Goal: Complete application form: Complete application form

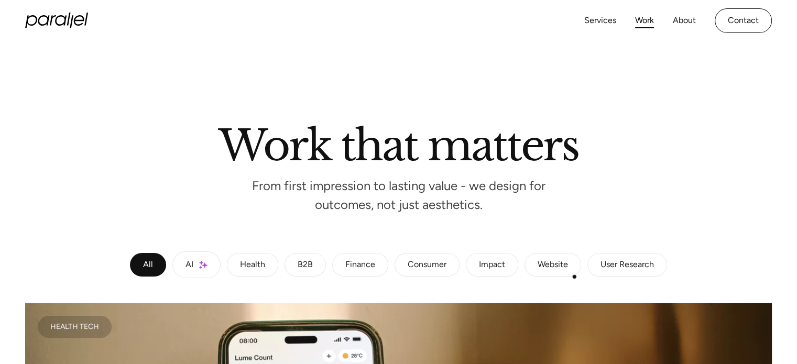
click at [631, 266] on div "User Research" at bounding box center [626, 265] width 53 height 6
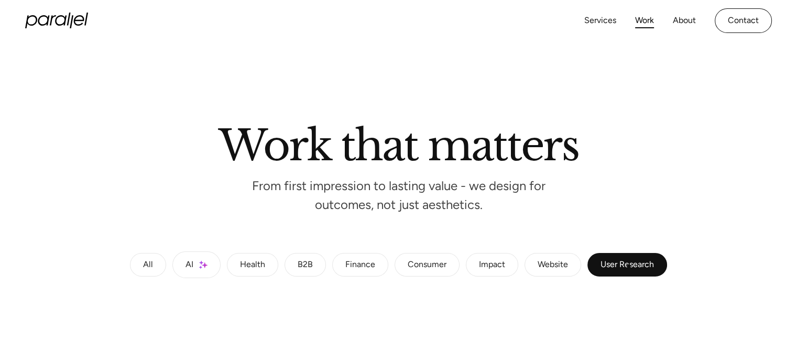
click at [631, 266] on div "User Research" at bounding box center [626, 265] width 53 height 6
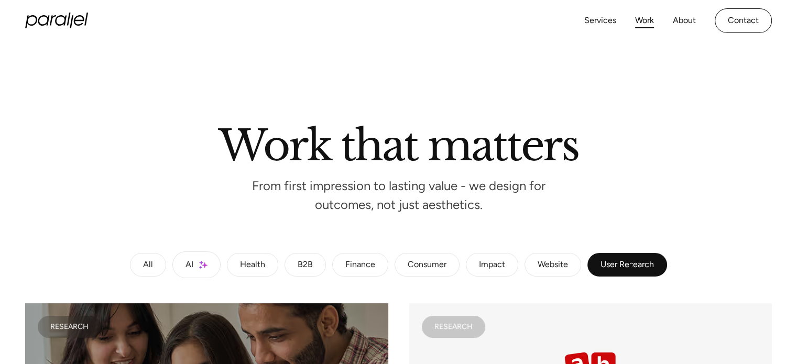
click at [631, 266] on div "User Research" at bounding box center [626, 265] width 53 height 6
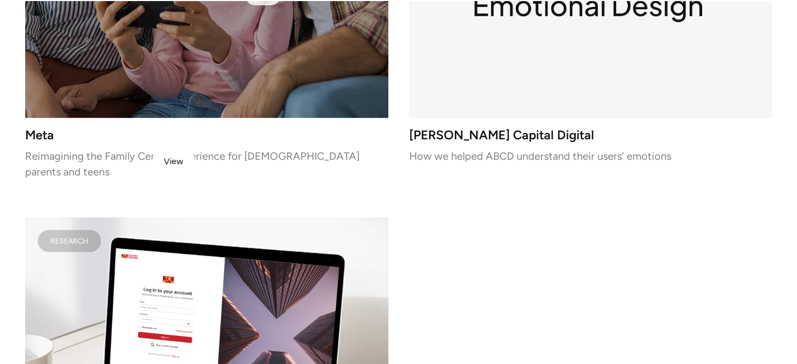
scroll to position [471, 0]
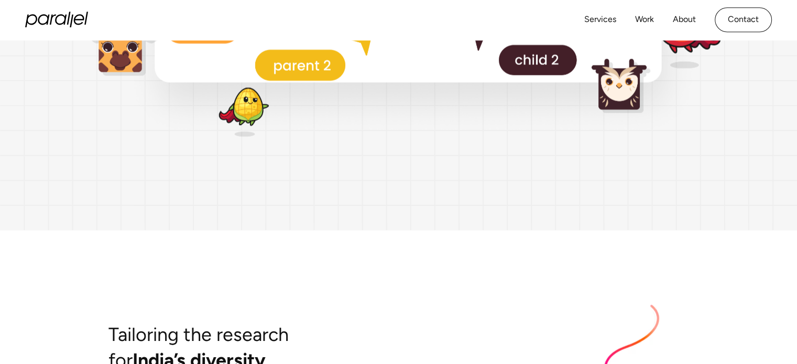
scroll to position [2353, 0]
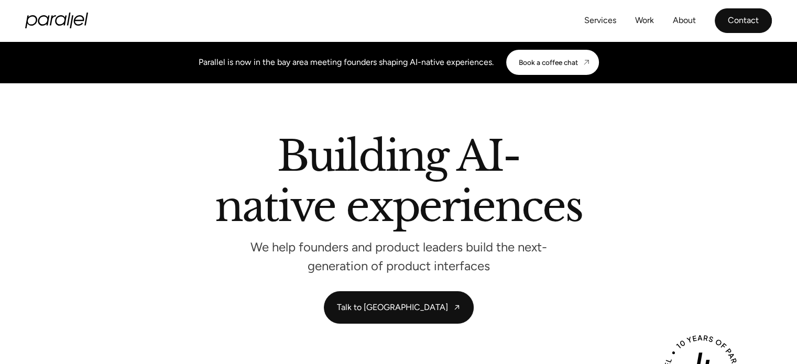
click at [739, 20] on link "Contact" at bounding box center [742, 20] width 57 height 25
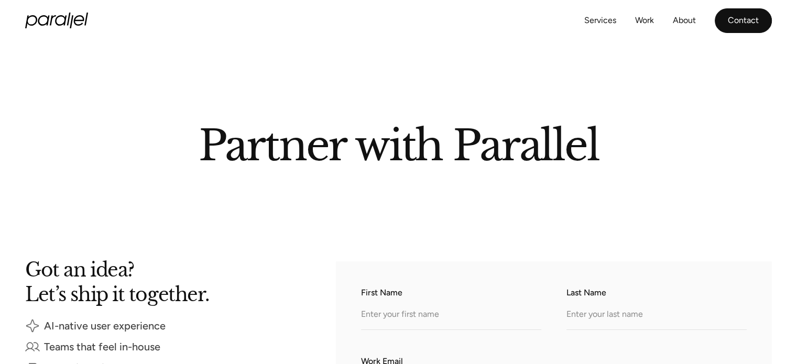
click at [731, 23] on link "Contact" at bounding box center [742, 20] width 57 height 25
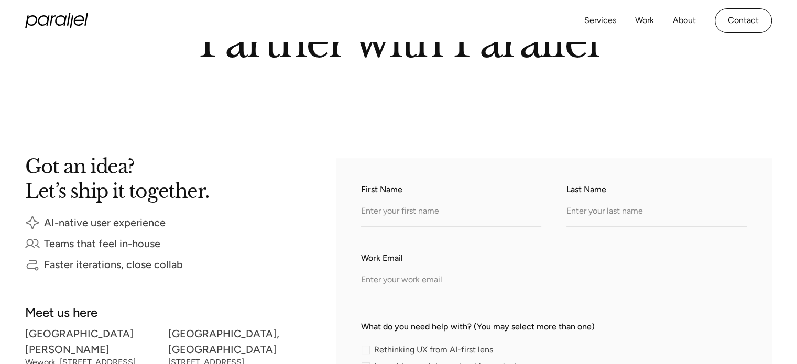
scroll to position [105, 0]
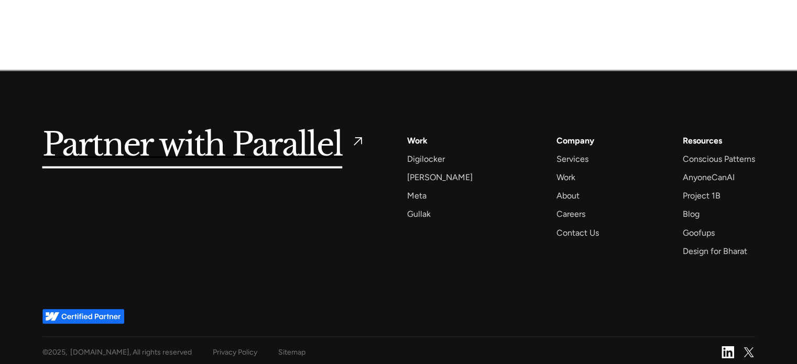
scroll to position [1715, 0]
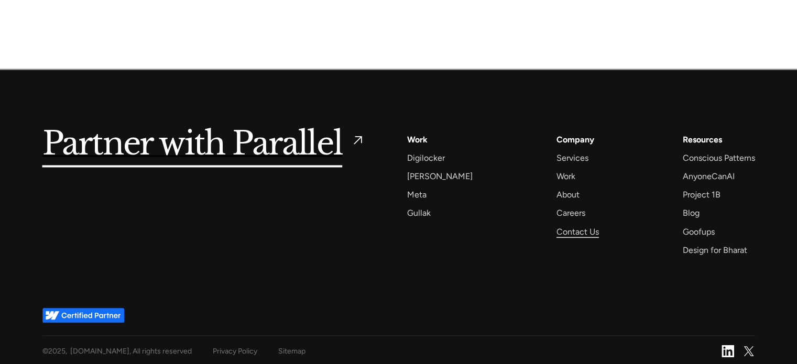
click at [556, 227] on div "Contact Us" at bounding box center [577, 232] width 42 height 14
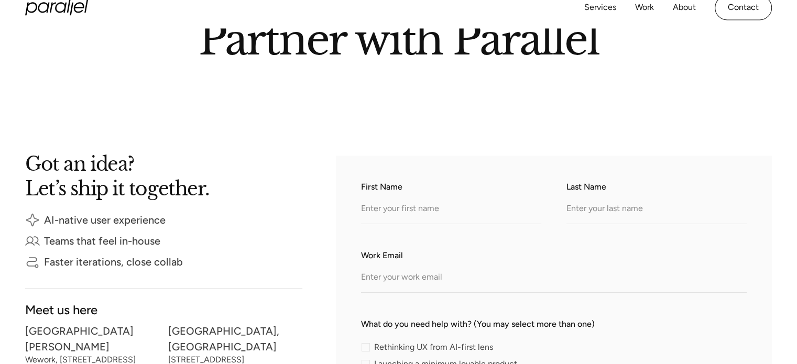
scroll to position [105, 0]
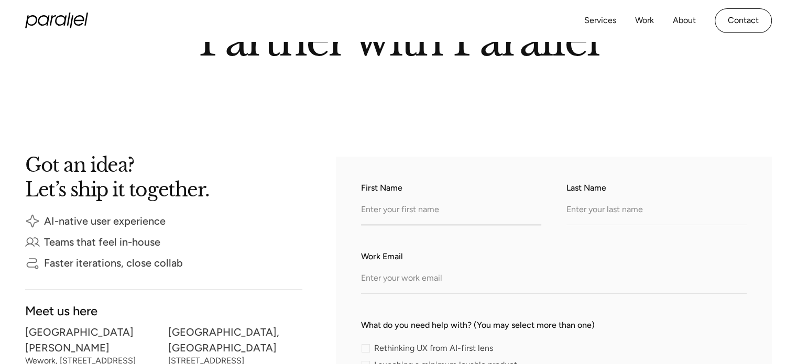
click at [401, 204] on input "First Name" at bounding box center [451, 210] width 180 height 29
type input "[PERSON_NAME]"
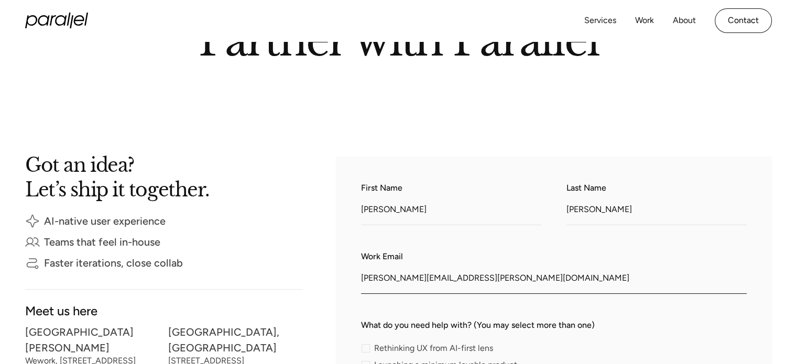
drag, startPoint x: 492, startPoint y: 274, endPoint x: 331, endPoint y: 282, distance: 161.5
paste input "rojekar22"
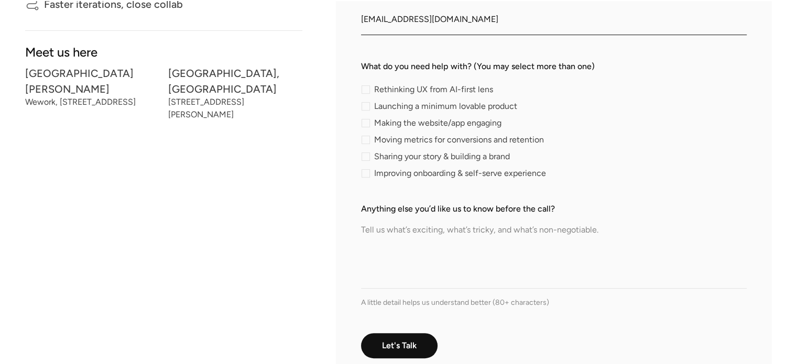
scroll to position [367, 0]
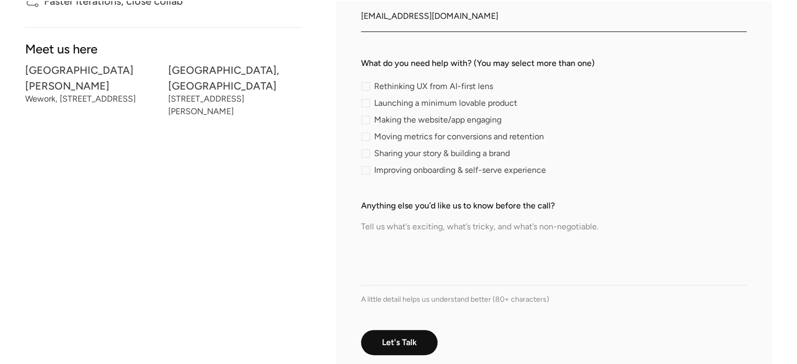
type input "shravanirojekar22@gmail.com"
click at [390, 221] on textarea "Anything else you’d like us to know before the call?" at bounding box center [554, 248] width 386 height 73
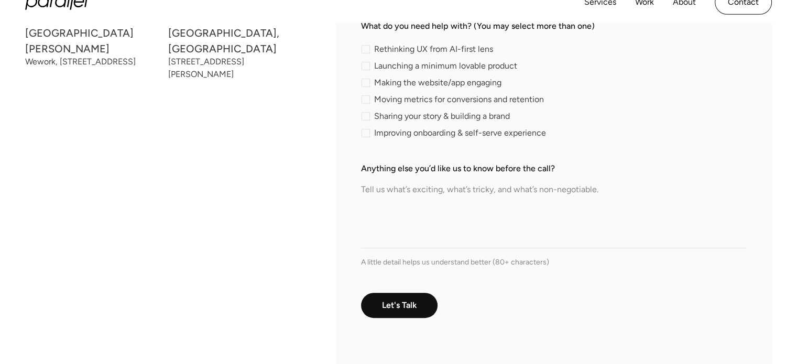
scroll to position [314, 0]
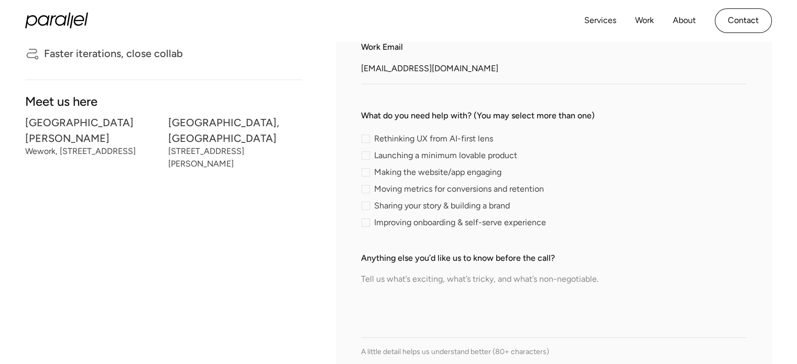
paste textarea "Dear Parallel Team, I’m Shravani Rojekar, a third-year Visual Communication stu…"
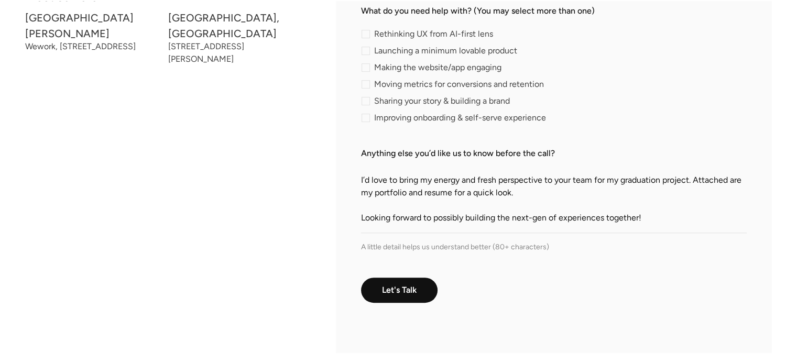
scroll to position [119, 0]
paste textarea "@https://www.shravanistudio.com/ Cheers, Shravani Rojekar"
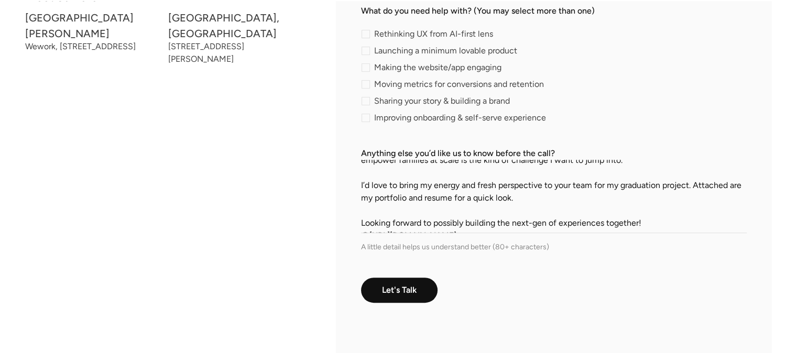
scroll to position [105, 0]
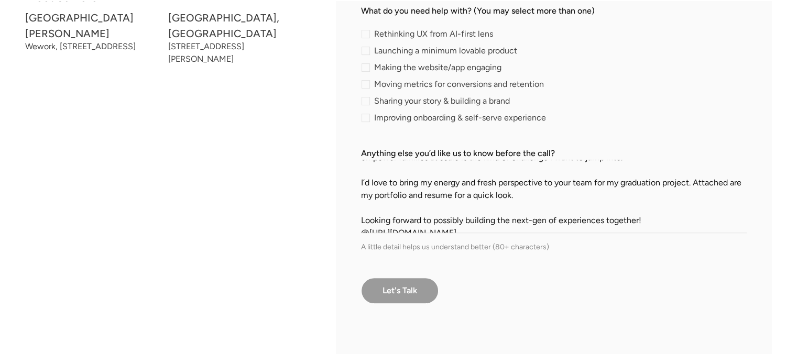
type textarea "Dear Parallel Team, I’m Shravani Rojekar, a third-year Visual Communication stu…"
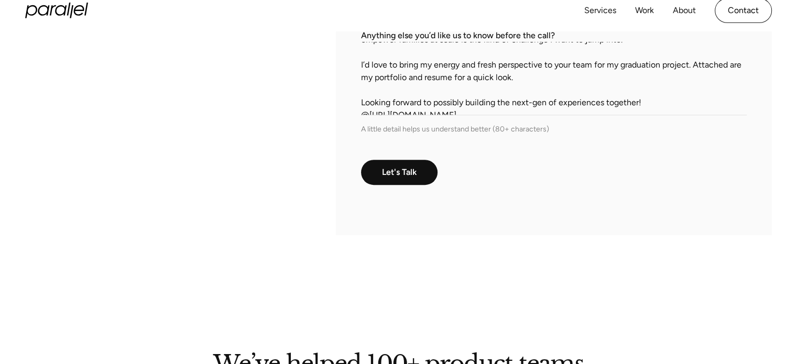
scroll to position [524, 0]
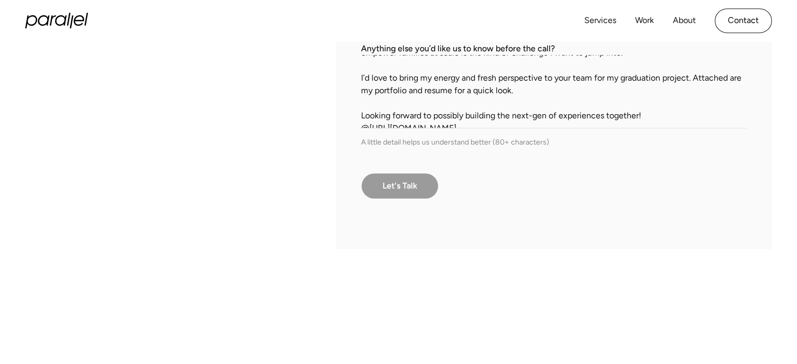
click at [402, 181] on input "Let's Talk" at bounding box center [400, 186] width 78 height 26
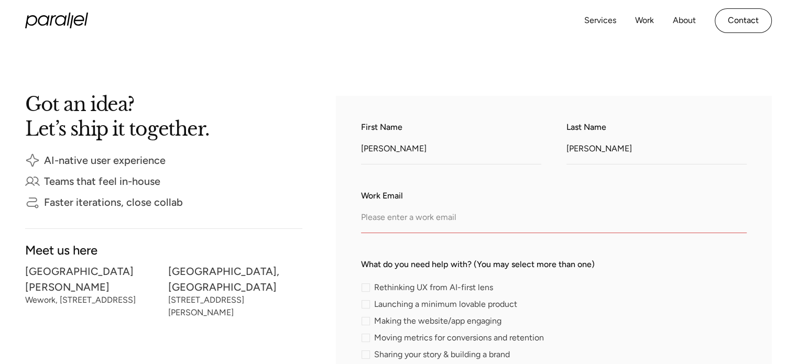
scroll to position [157, 0]
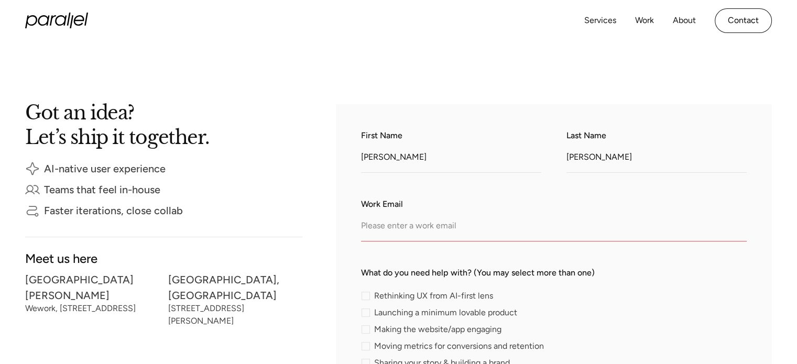
click at [408, 218] on input "Work Email" at bounding box center [554, 227] width 386 height 29
paste input "@https://www.shravanistudio.com/ Cheers, Shravani Rojekar"
type input "@https://www.shravanistudio.com/ Cheers, Shravani Rojekar"
click at [463, 228] on input "Work Email" at bounding box center [554, 227] width 386 height 29
paste input "[EMAIL_ADDRESS][DOMAIN_NAME]"
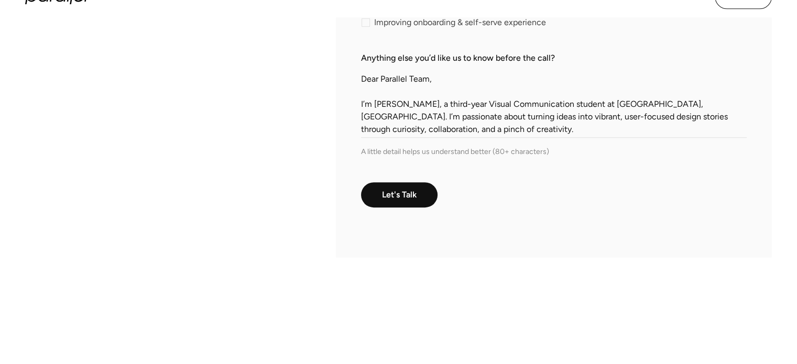
scroll to position [524, 0]
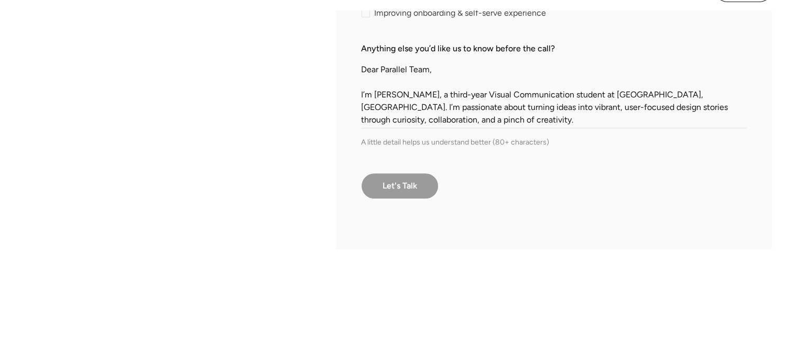
type input "[EMAIL_ADDRESS][DOMAIN_NAME]"
click at [404, 191] on input "Let's Talk" at bounding box center [400, 186] width 78 height 26
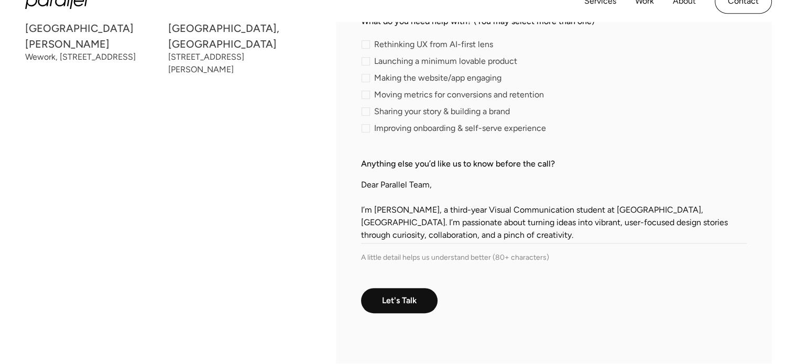
scroll to position [314, 0]
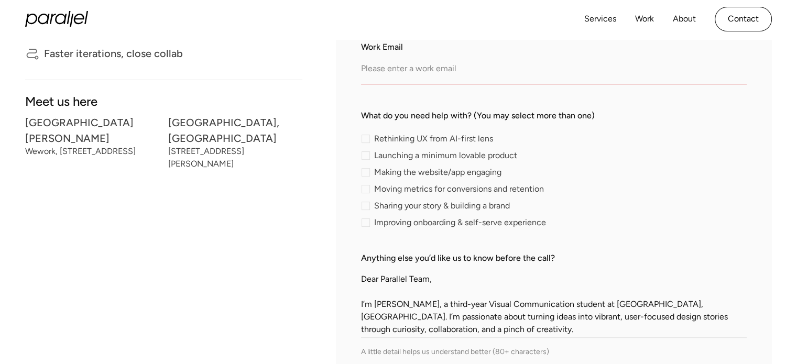
click at [398, 69] on input "Work Email" at bounding box center [554, 70] width 386 height 29
paste input "[EMAIL_ADDRESS][DOMAIN_NAME]"
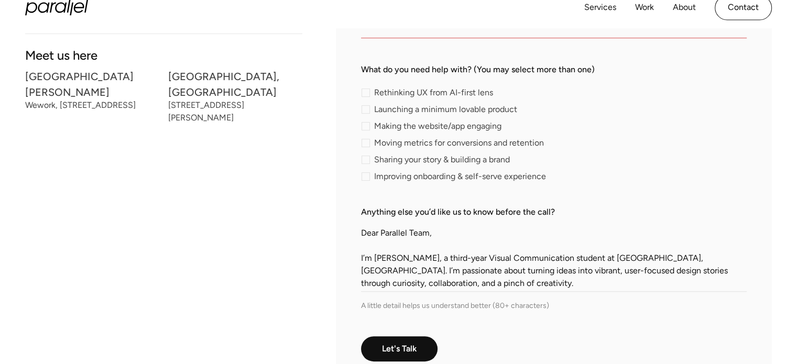
scroll to position [471, 0]
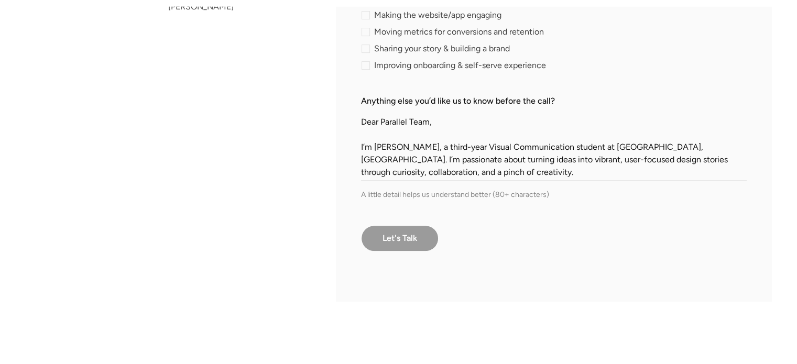
type input "[EMAIL_ADDRESS][DOMAIN_NAME]"
click at [432, 230] on input "Let's Talk" at bounding box center [400, 238] width 78 height 26
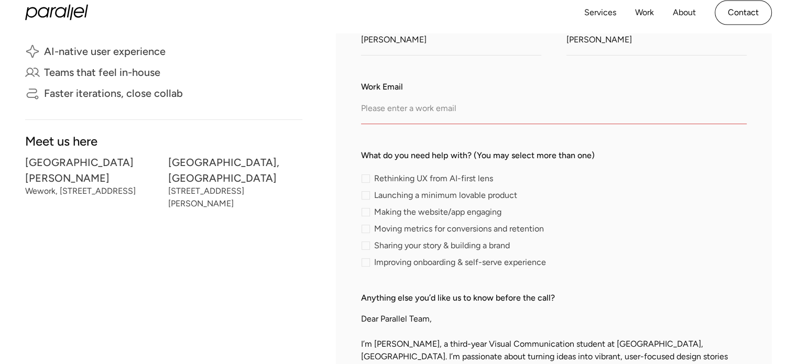
scroll to position [262, 0]
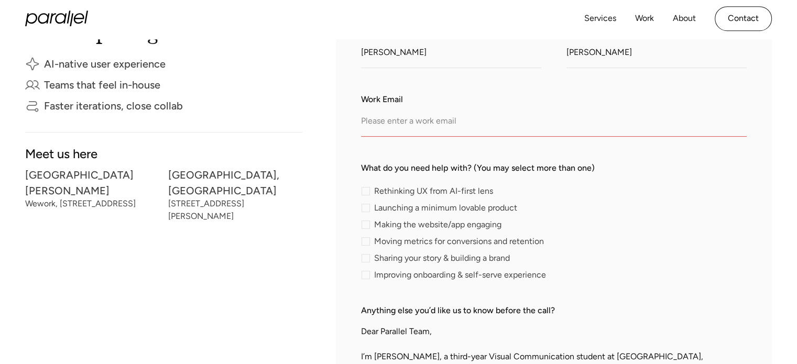
click at [425, 134] on input "Work Email" at bounding box center [554, 122] width 386 height 29
paste input "[EMAIL_ADDRESS][DOMAIN_NAME]"
type input "[EMAIL_ADDRESS][DOMAIN_NAME]"
click at [369, 257] on div "contact-form" at bounding box center [365, 258] width 8 height 8
click at [368, 257] on input "Sharing your story & building a brand" at bounding box center [364, 258] width 7 height 7
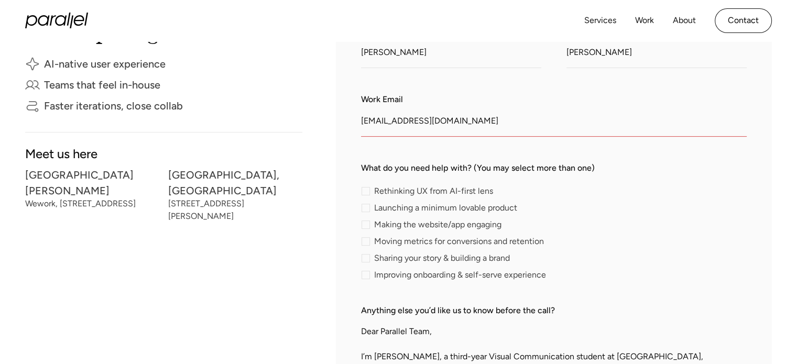
checkbox input "true"
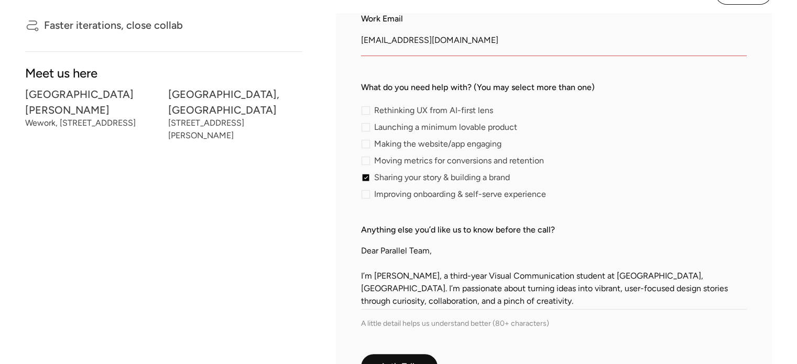
scroll to position [367, 0]
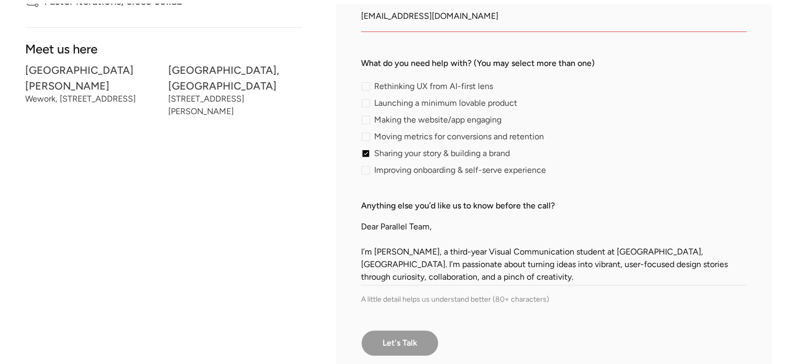
click at [414, 336] on input "Let's Talk" at bounding box center [400, 343] width 78 height 26
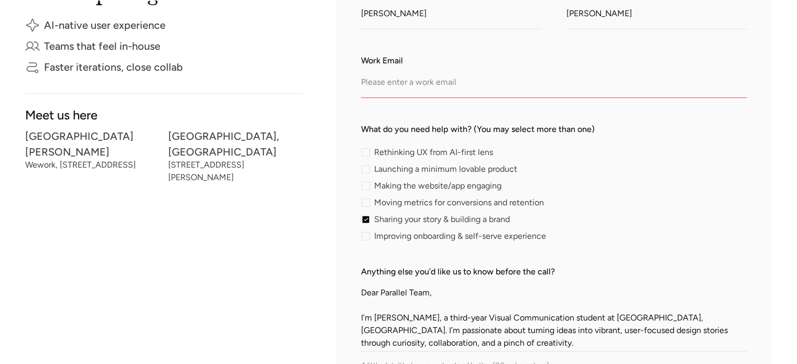
scroll to position [157, 0]
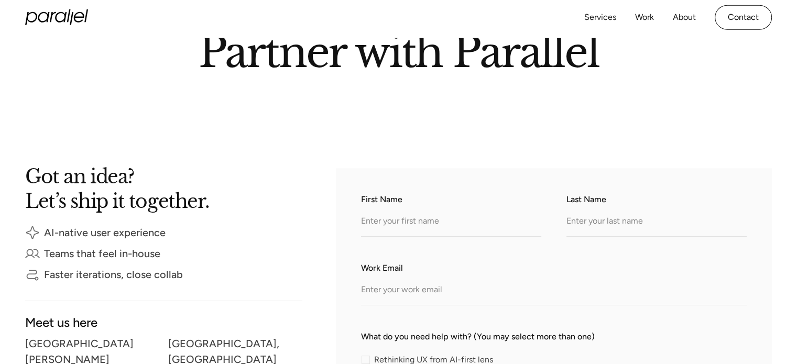
scroll to position [262, 0]
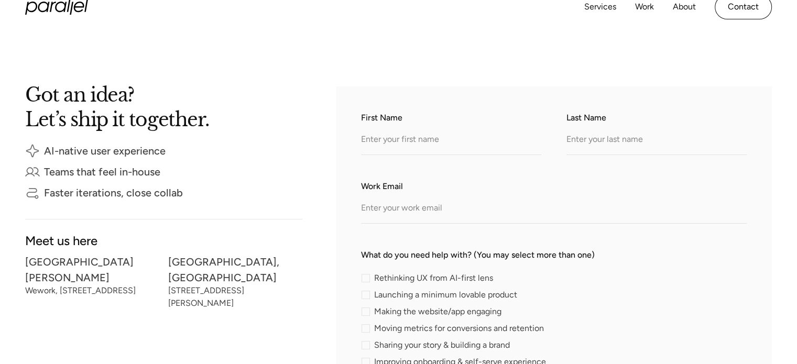
scroll to position [162, 0]
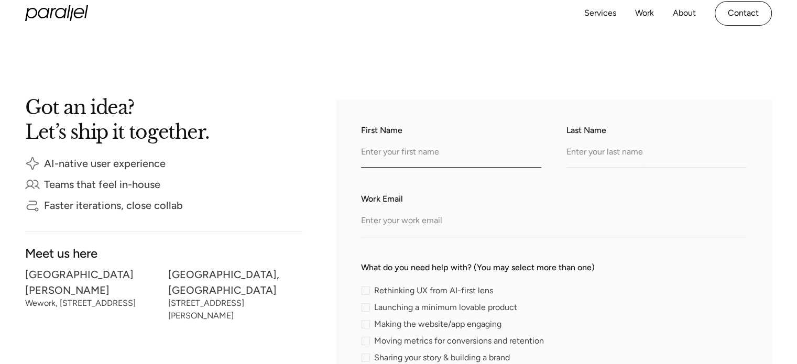
click at [427, 142] on input "First Name" at bounding box center [451, 153] width 180 height 29
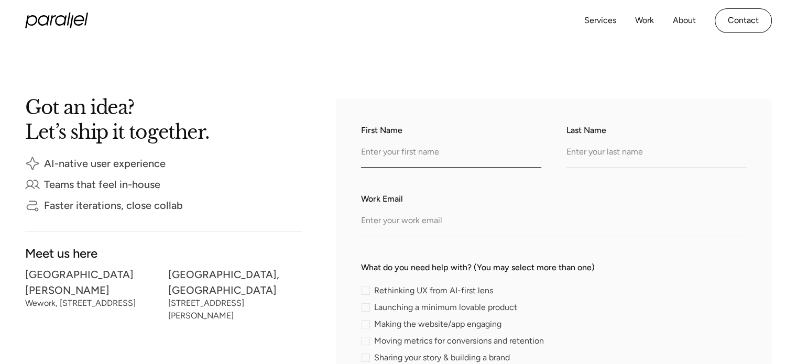
type input "[PERSON_NAME]"
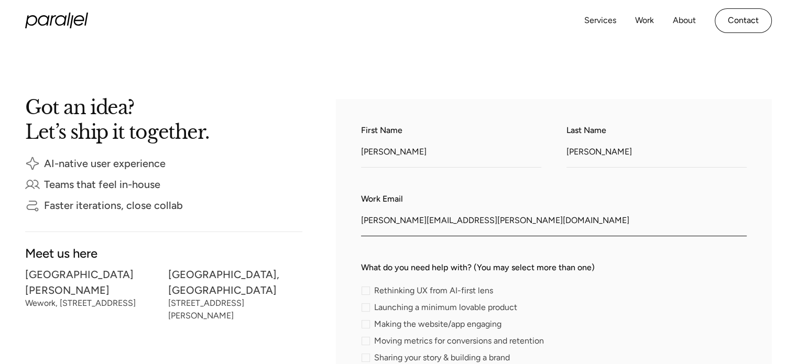
click at [478, 221] on input "[PERSON_NAME][EMAIL_ADDRESS][PERSON_NAME][DOMAIN_NAME]" at bounding box center [554, 221] width 386 height 29
drag, startPoint x: 478, startPoint y: 221, endPoint x: 322, endPoint y: 211, distance: 156.9
click at [322, 211] on div "Got an idea? Let’s ship it together. AI-native user experience Teams that feel …" at bounding box center [398, 354] width 746 height 511
paste input "rojekar22"
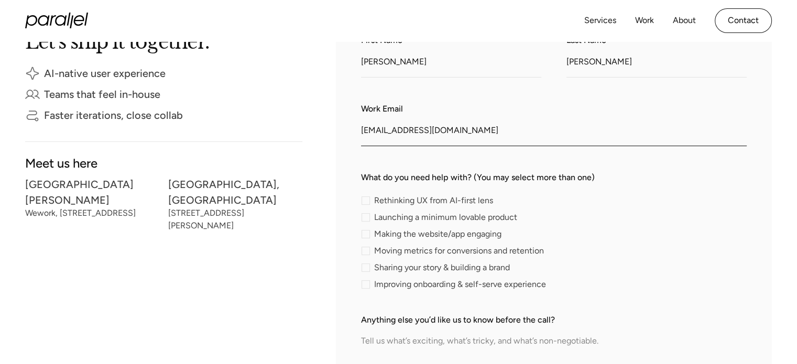
scroll to position [267, 0]
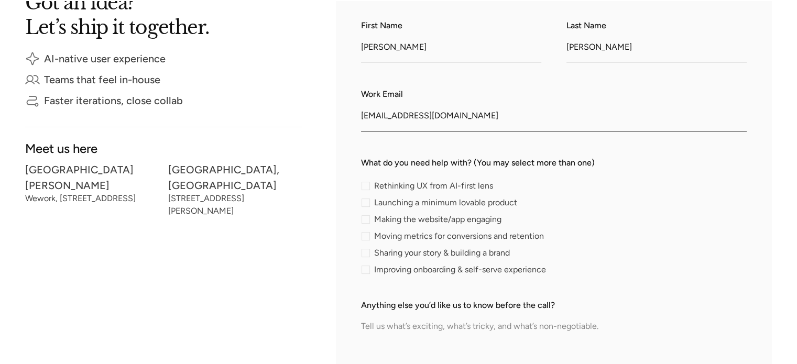
type input "[EMAIL_ADDRESS][DOMAIN_NAME]"
click at [366, 252] on div "contact-form" at bounding box center [365, 253] width 8 height 8
click at [366, 252] on input "Sharing your story & building a brand" at bounding box center [364, 252] width 7 height 7
checkbox input "true"
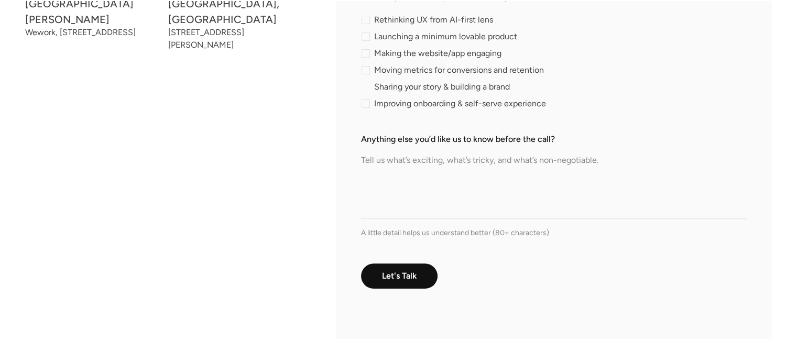
scroll to position [477, 0]
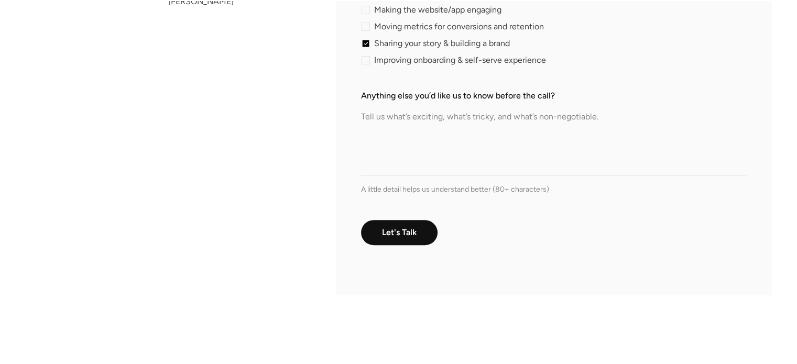
click at [453, 137] on textarea "Anything else you’d like us to know before the call?" at bounding box center [554, 138] width 386 height 73
paste textarea "Dear Parallel Team, I’m [PERSON_NAME], a third-year Visual Communication studen…"
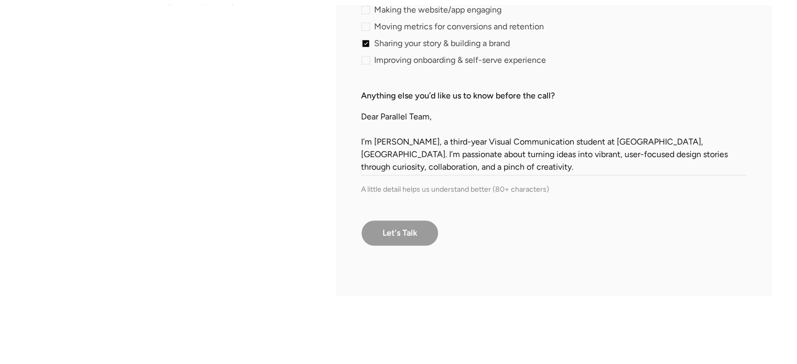
type textarea "Dear Parallel Team, I’m [PERSON_NAME], a third-year Visual Communication studen…"
click at [409, 227] on input "Let's Talk" at bounding box center [400, 233] width 78 height 26
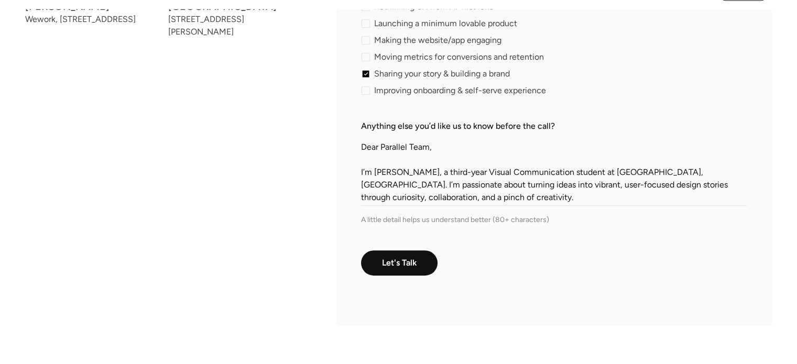
scroll to position [320, 0]
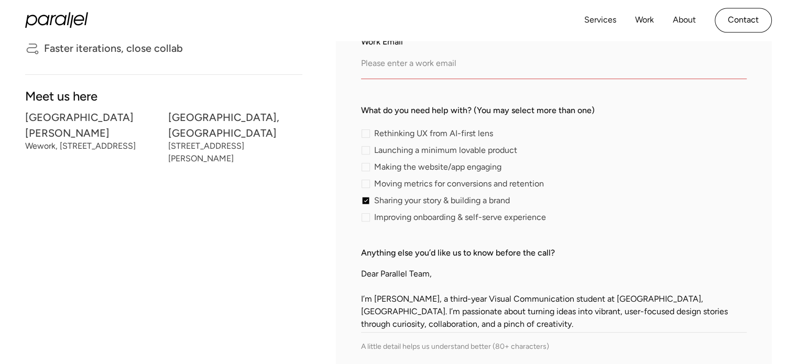
click at [453, 74] on input "Work Email" at bounding box center [554, 64] width 386 height 29
type input "[PERSON_NAME][EMAIL_ADDRESS][PERSON_NAME][DOMAIN_NAME]"
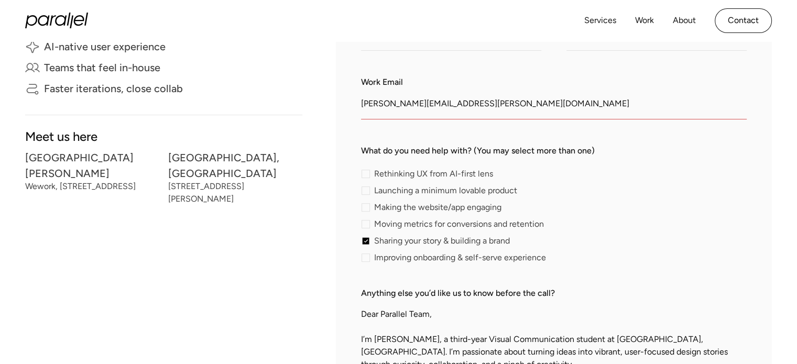
scroll to position [267, 0]
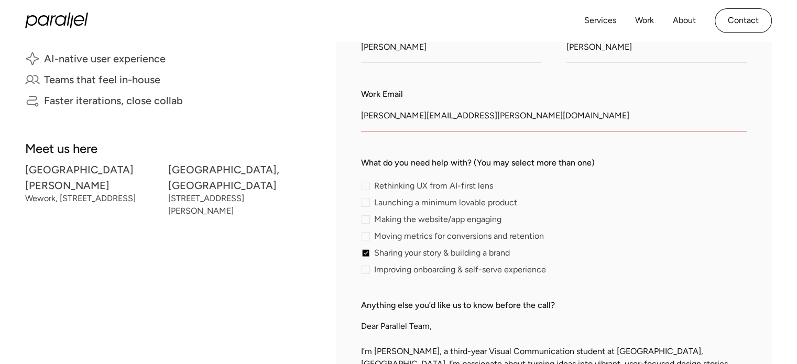
drag, startPoint x: 481, startPoint y: 110, endPoint x: 354, endPoint y: 100, distance: 128.2
click at [354, 100] on div "First Name [PERSON_NAME] Last Name [PERSON_NAME] Work Email [PERSON_NAME][EMAIL…" at bounding box center [554, 249] width 436 height 511
click at [575, 213] on div "Rethinking UX from AI-first lens Launching a minimum lovable product Making the…" at bounding box center [554, 228] width 386 height 92
click at [411, 111] on input "[PERSON_NAME][EMAIL_ADDRESS][PERSON_NAME][DOMAIN_NAME]" at bounding box center [554, 117] width 386 height 29
click at [403, 113] on input "Work Email" at bounding box center [554, 117] width 386 height 29
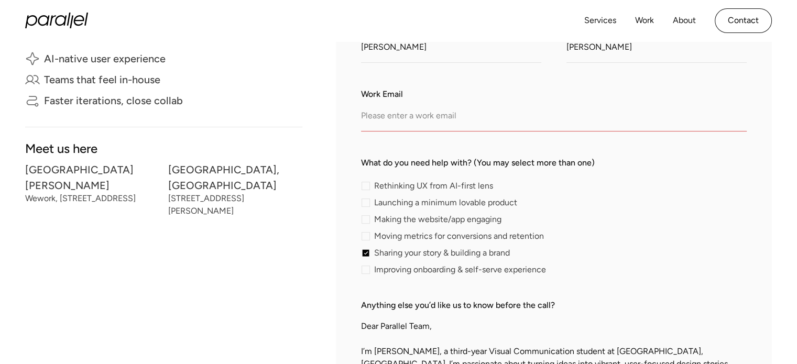
type input "[PERSON_NAME][EMAIL_ADDRESS][PERSON_NAME][DOMAIN_NAME]"
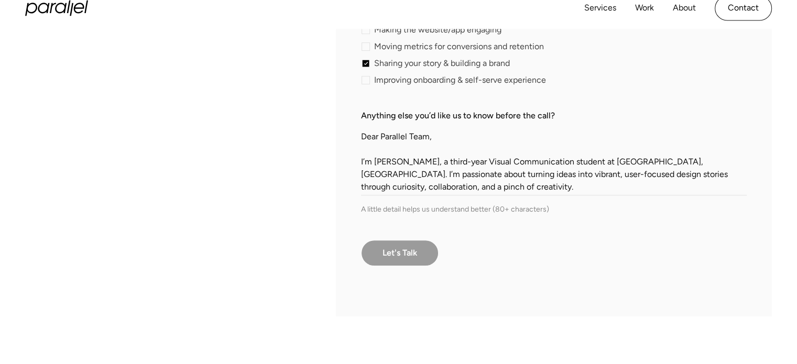
scroll to position [529, 0]
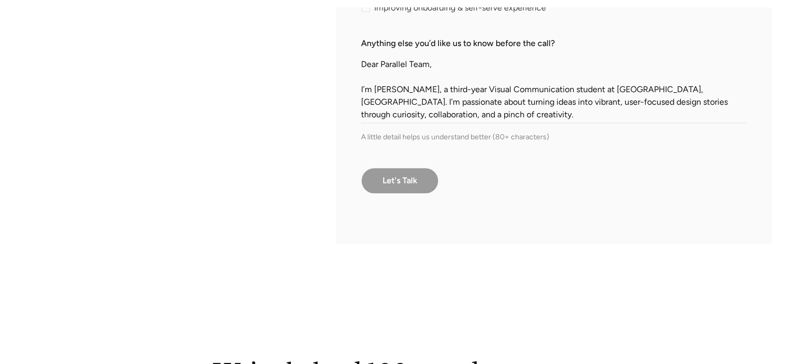
click at [419, 178] on input "Let's Talk" at bounding box center [400, 181] width 78 height 26
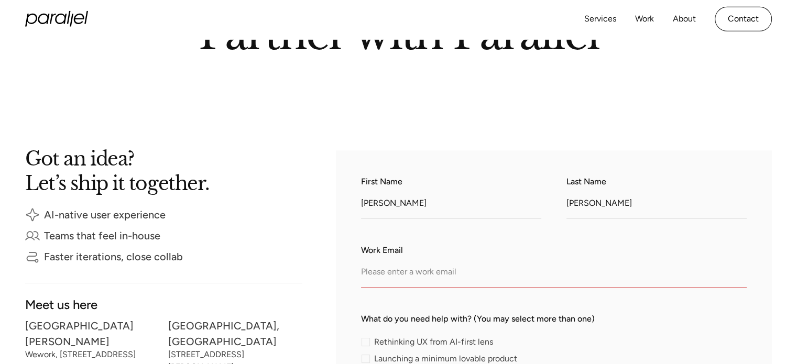
scroll to position [110, 0]
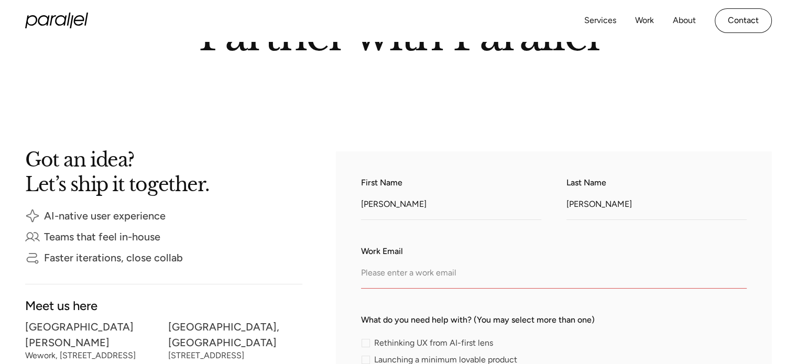
click at [445, 262] on input "Work Email" at bounding box center [554, 274] width 386 height 29
click at [465, 278] on input "Work Email" at bounding box center [554, 274] width 386 height 29
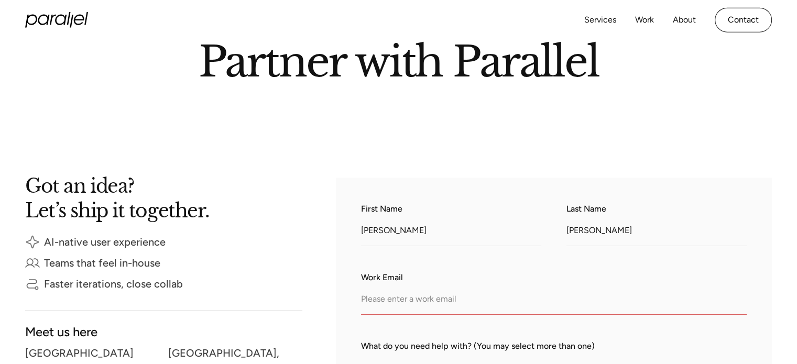
scroll to position [262, 0]
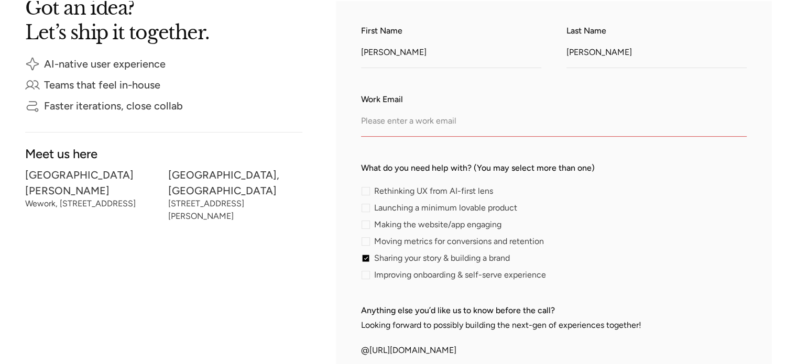
click at [416, 134] on input "Work Email" at bounding box center [554, 122] width 386 height 29
paste input "[EMAIL_ADDRESS][DOMAIN_NAME]"
click at [362, 121] on input "[EMAIL_ADDRESS][DOMAIN_NAME]" at bounding box center [554, 122] width 386 height 29
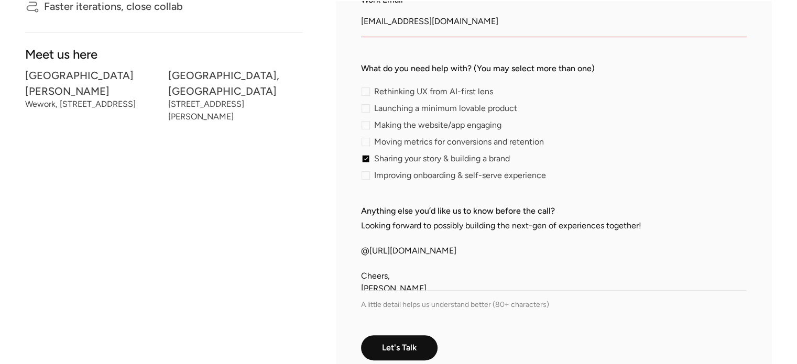
scroll to position [576, 0]
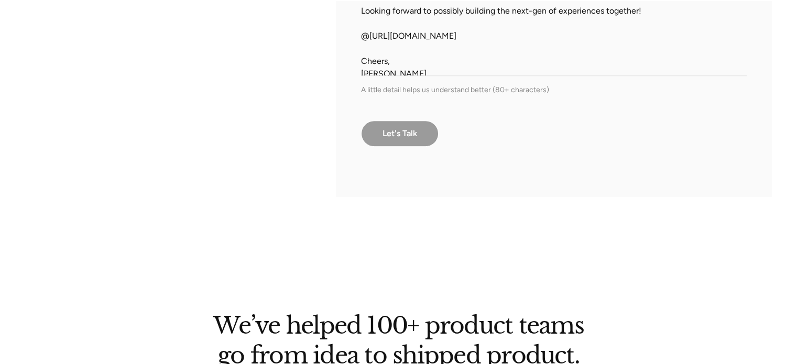
type input "shravanirojekar22@gmail.com"
click at [398, 126] on input "Let's Talk" at bounding box center [400, 133] width 78 height 26
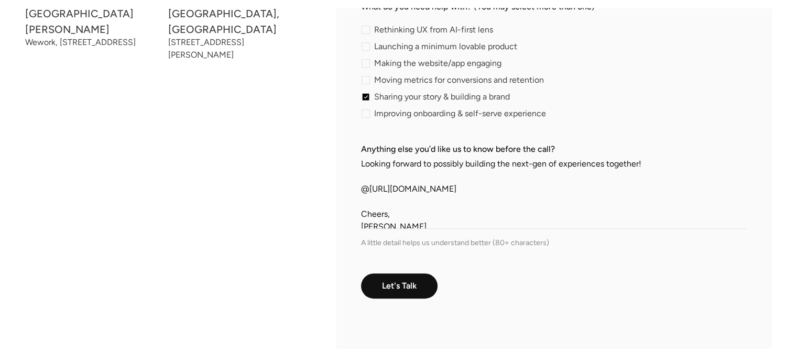
scroll to position [367, 0]
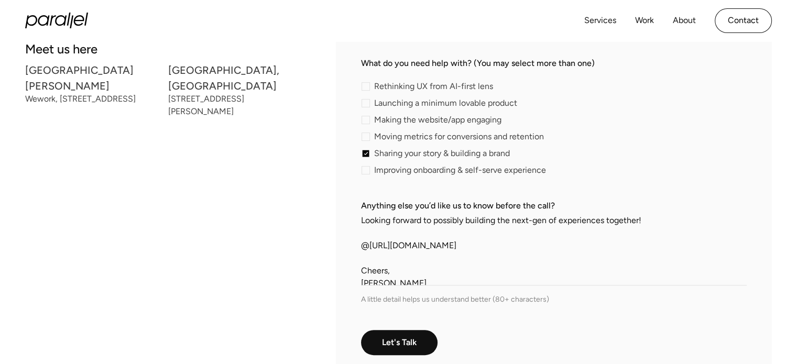
click at [445, 25] on div "Services Work About Careers Contact LinkedIn Twitter (X)" at bounding box center [398, 20] width 746 height 41
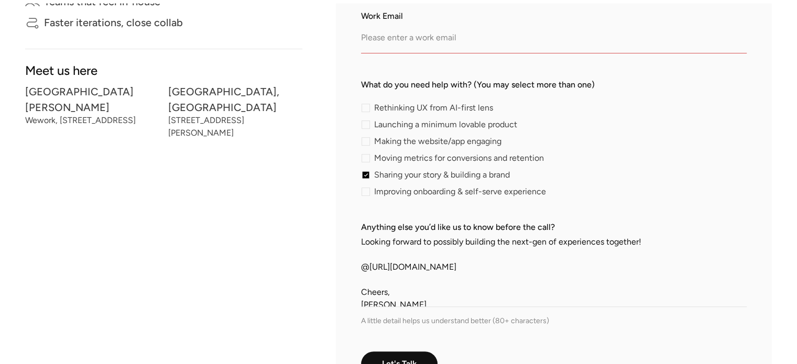
scroll to position [355, 0]
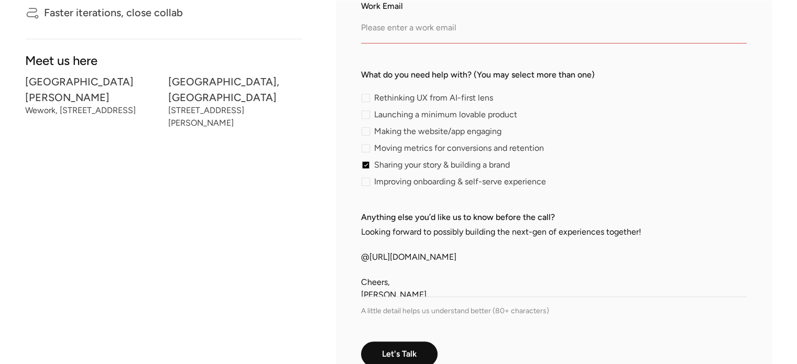
click at [516, 31] on input "Work Email" at bounding box center [554, 29] width 386 height 29
paste input "shravanirojekar22@gmail.com"
type input "shravanirojekar22@gmail.com"
click at [417, 347] on input "Let's Talk" at bounding box center [400, 355] width 78 height 26
click at [473, 31] on input "Work Email" at bounding box center [554, 29] width 386 height 29
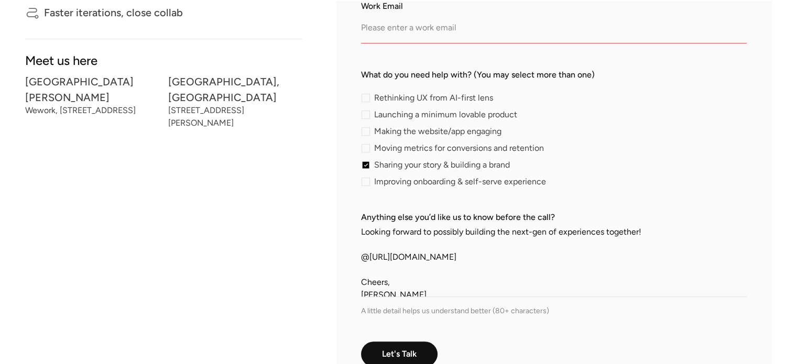
paste input "shravanirojekar22@gmail.com"
type input "shravanirojekar22@gmail.com"
click at [415, 354] on input "Let's Talk" at bounding box center [400, 355] width 78 height 26
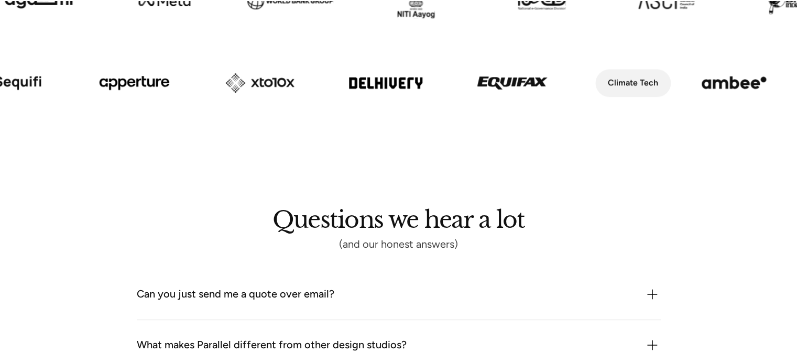
scroll to position [1193, 0]
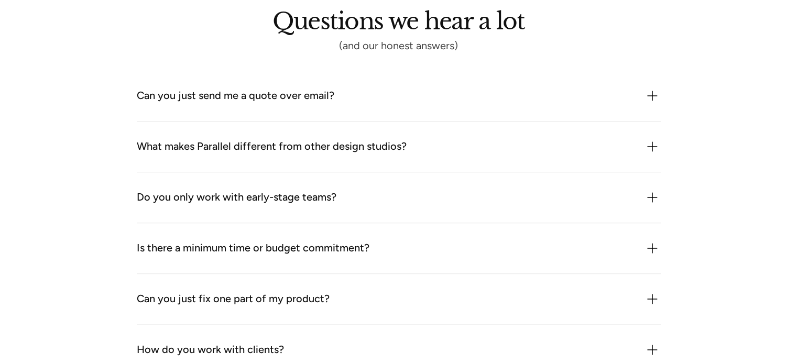
click at [294, 97] on div "Can you just send me a quote over email?" at bounding box center [235, 95] width 197 height 17
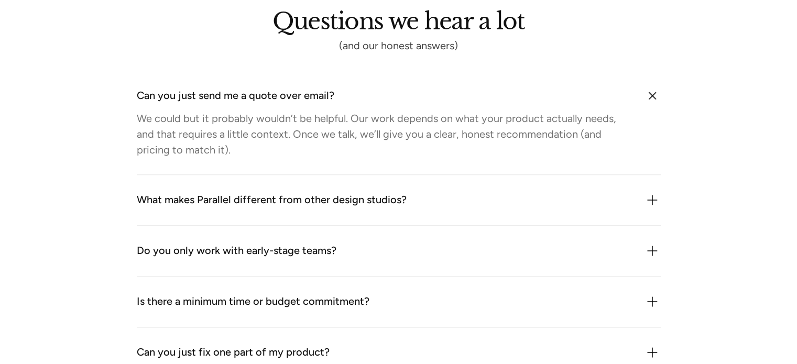
click at [294, 96] on div "Can you just send me a quote over email?" at bounding box center [235, 95] width 197 height 17
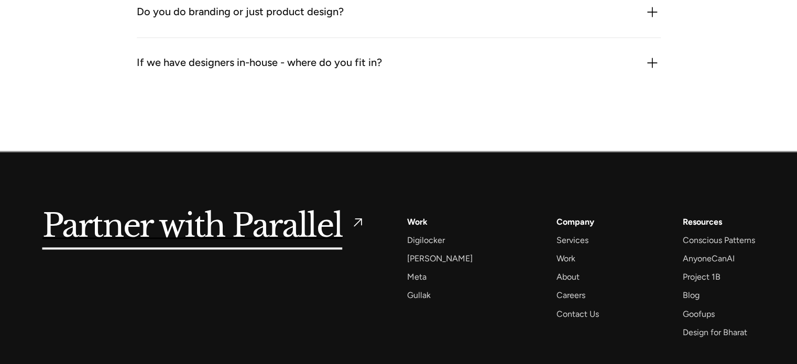
scroll to position [1665, 0]
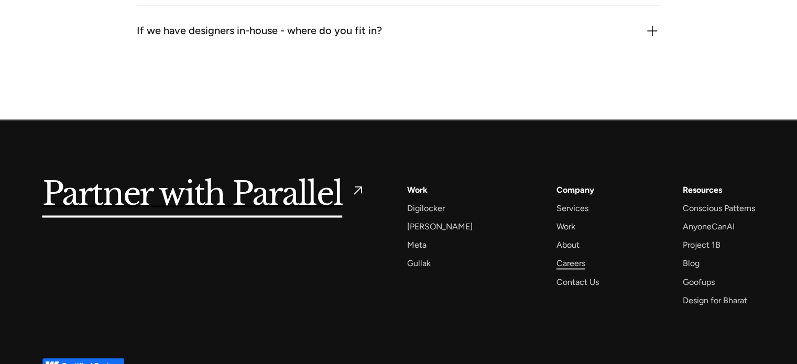
click at [559, 260] on div "Careers" at bounding box center [570, 263] width 29 height 14
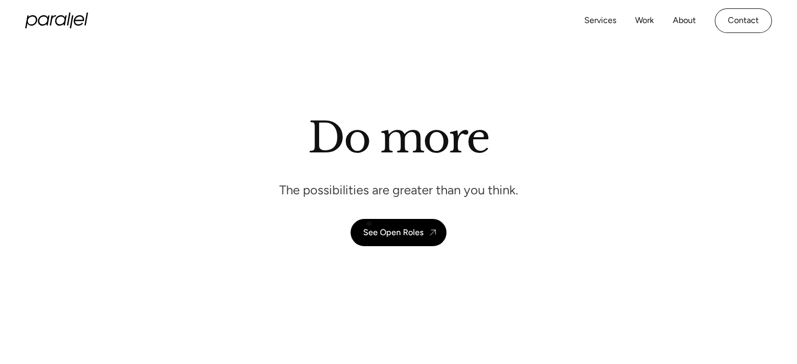
click at [327, 210] on div "Do more The possibilities are greater than you think. See Open Roles" at bounding box center [398, 180] width 712 height 134
click at [386, 246] on header "Do more The possibilities are greater than you think. See Open Roles" at bounding box center [398, 185] width 797 height 289
click at [394, 233] on div "See Open Roles" at bounding box center [393, 232] width 60 height 10
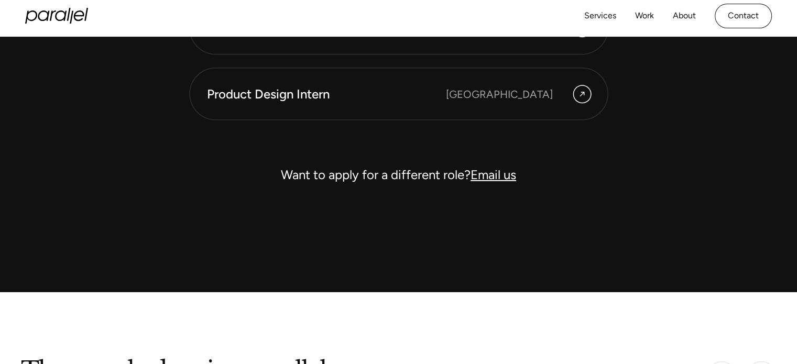
scroll to position [3125, 0]
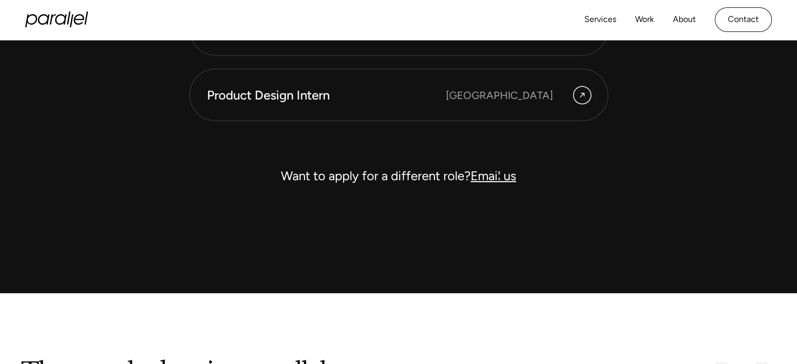
click at [506, 175] on link "Email us" at bounding box center [493, 175] width 46 height 15
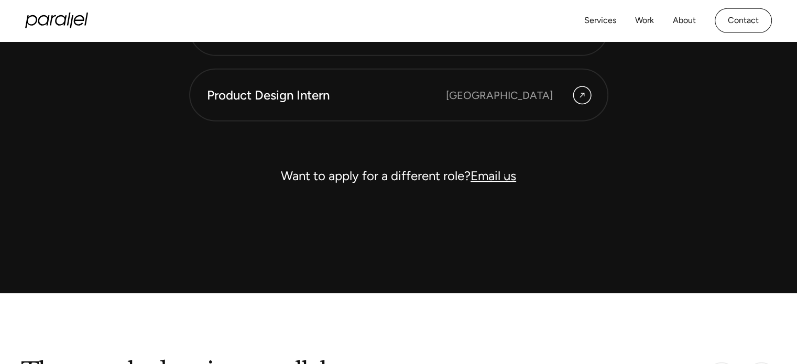
click at [480, 175] on link "Email us" at bounding box center [493, 175] width 46 height 15
click at [499, 170] on link "Email us" at bounding box center [493, 175] width 46 height 15
click at [495, 175] on link "Email us" at bounding box center [493, 175] width 46 height 15
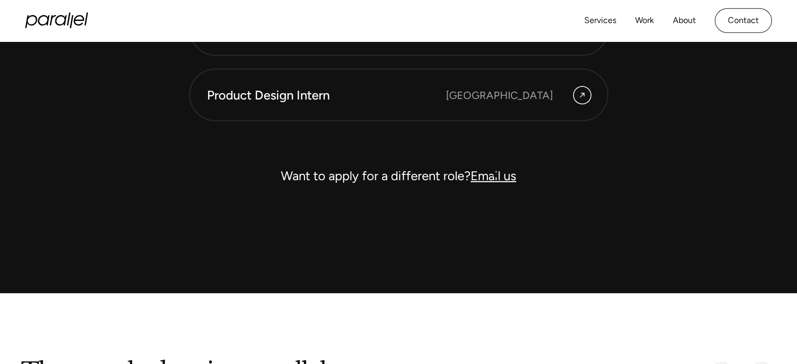
click at [495, 175] on link "Email us" at bounding box center [493, 175] width 46 height 15
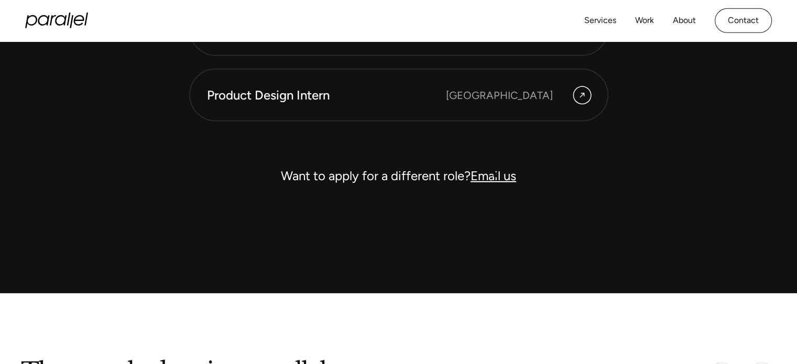
click at [495, 175] on link "Email us" at bounding box center [493, 175] width 46 height 15
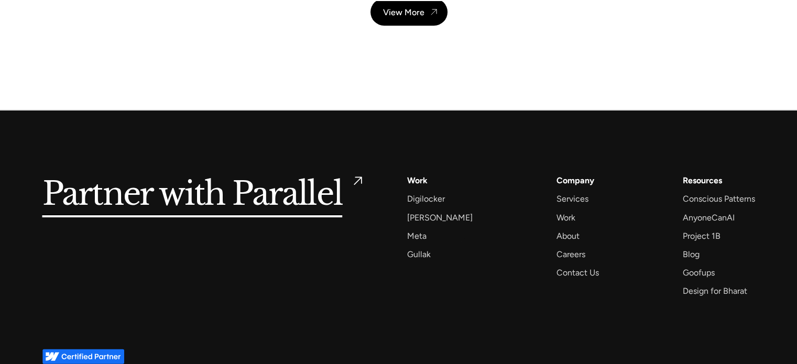
scroll to position [3794, 0]
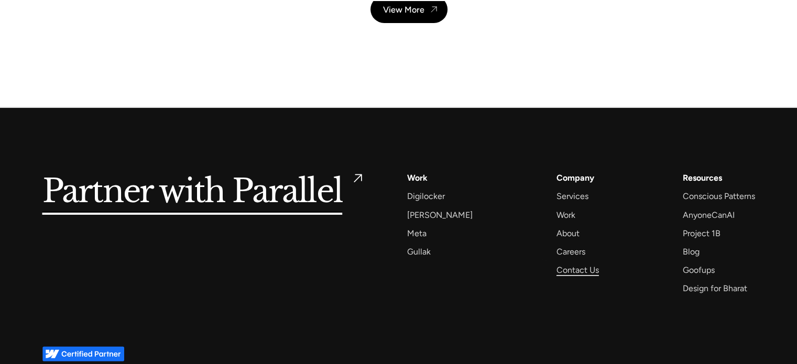
click at [563, 268] on div "Contact Us" at bounding box center [577, 270] width 42 height 14
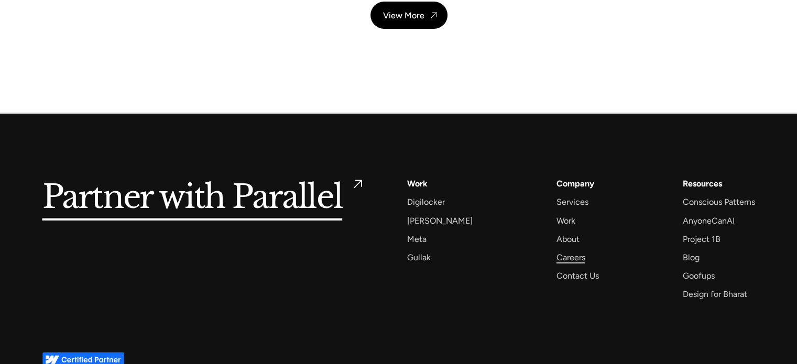
click at [556, 257] on div "Careers" at bounding box center [570, 257] width 29 height 14
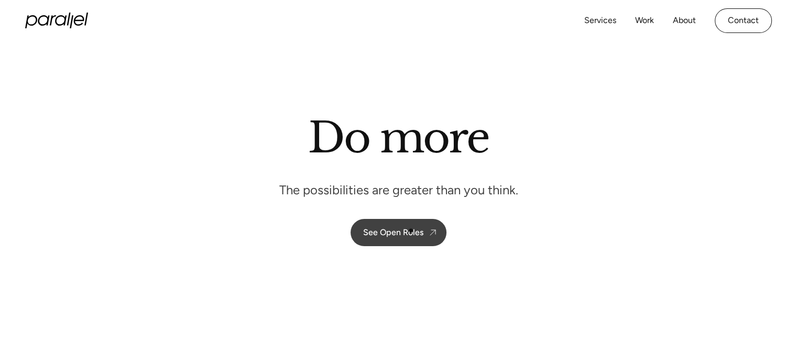
click at [411, 230] on div "See Open Roles" at bounding box center [393, 232] width 60 height 10
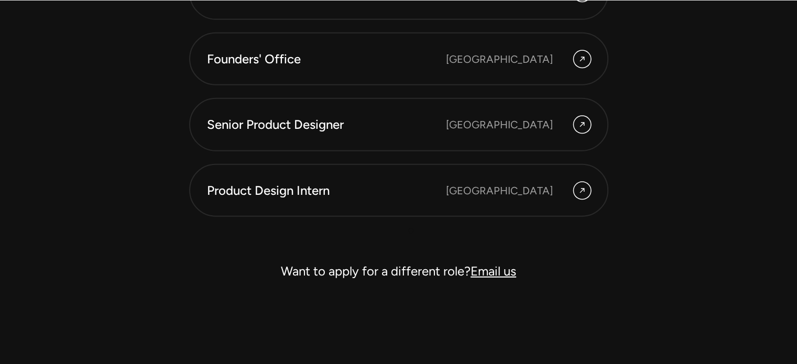
scroll to position [3030, 0]
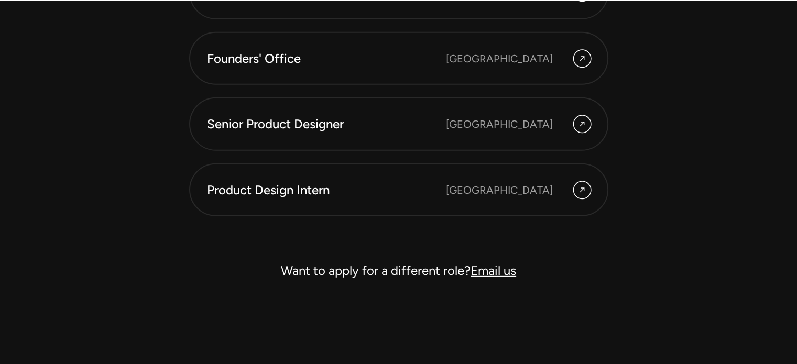
click at [484, 267] on link "Email us" at bounding box center [493, 270] width 46 height 15
click at [484, 266] on link "Email us" at bounding box center [493, 270] width 46 height 15
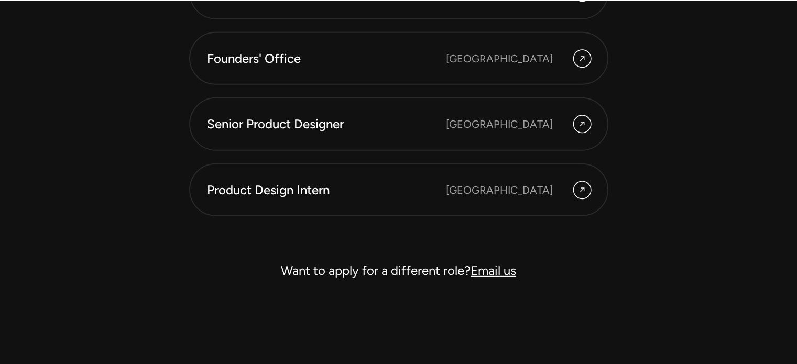
click at [484, 266] on link "Email us" at bounding box center [493, 270] width 46 height 15
click at [483, 265] on link "Email us" at bounding box center [493, 270] width 46 height 15
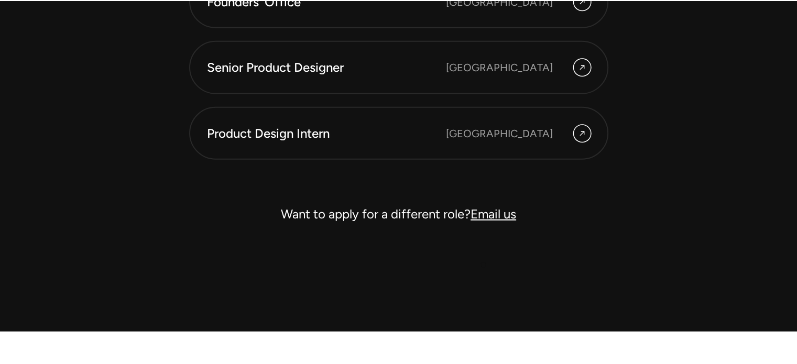
scroll to position [3088, 0]
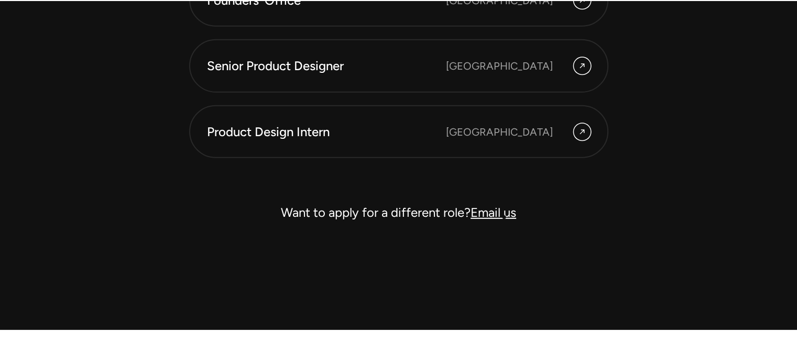
click at [503, 207] on link "Email us" at bounding box center [493, 212] width 46 height 15
click at [493, 213] on link "Email us" at bounding box center [493, 212] width 46 height 15
